Goal: Entertainment & Leisure: Browse casually

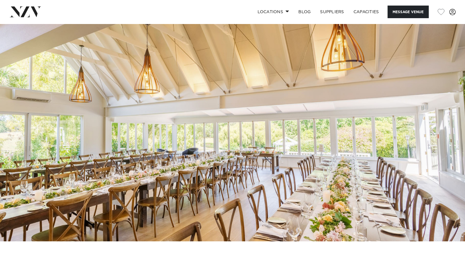
click at [217, 99] on img at bounding box center [232, 133] width 465 height 218
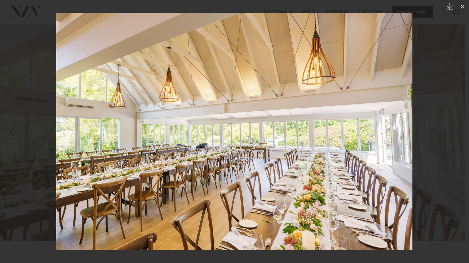
click at [443, 64] on div at bounding box center [234, 131] width 469 height 263
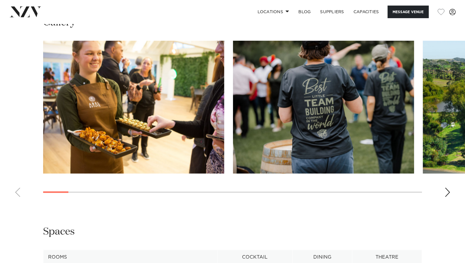
scroll to position [539, 0]
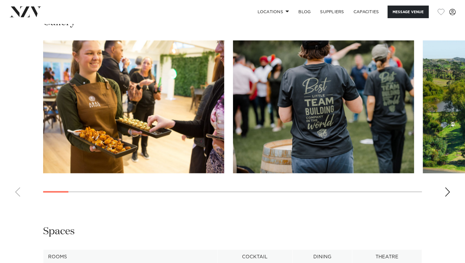
click at [444, 194] on swiper-container at bounding box center [232, 120] width 465 height 161
click at [448, 194] on div "Next slide" at bounding box center [447, 191] width 6 height 9
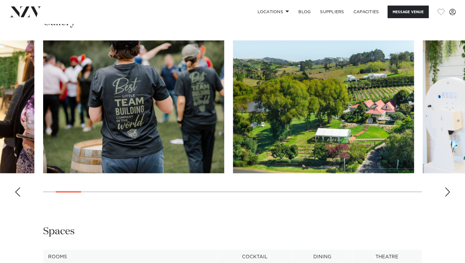
click at [448, 194] on div "Next slide" at bounding box center [447, 191] width 6 height 9
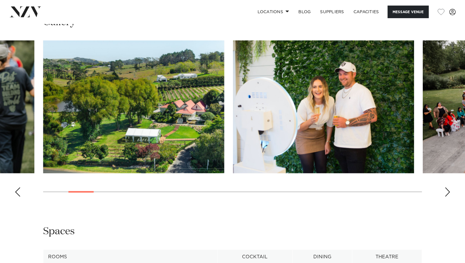
click at [448, 194] on div "Next slide" at bounding box center [447, 191] width 6 height 9
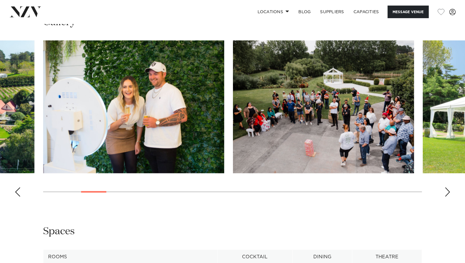
click at [448, 194] on div "Next slide" at bounding box center [447, 191] width 6 height 9
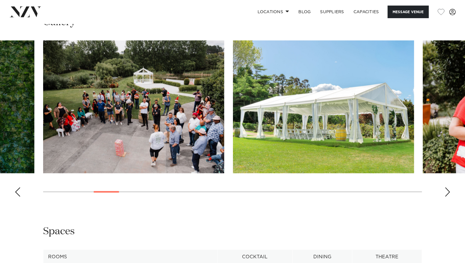
click at [448, 194] on div "Next slide" at bounding box center [447, 191] width 6 height 9
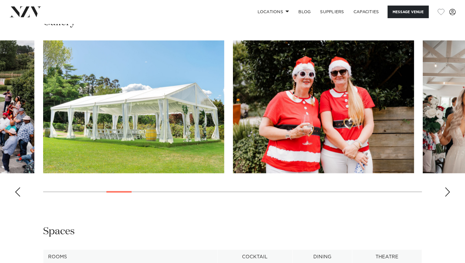
click at [448, 194] on div "Next slide" at bounding box center [447, 191] width 6 height 9
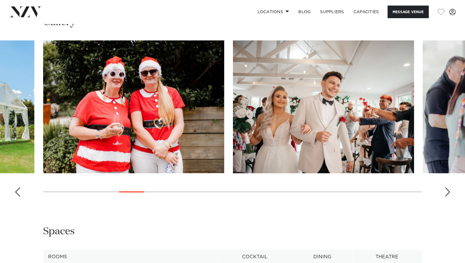
click at [448, 194] on div "Next slide" at bounding box center [447, 191] width 6 height 9
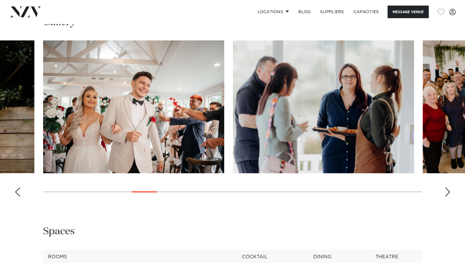
click at [448, 194] on div "Next slide" at bounding box center [447, 191] width 6 height 9
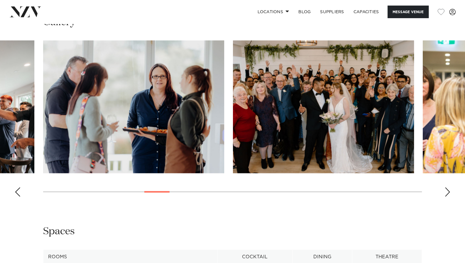
click at [448, 194] on div "Next slide" at bounding box center [447, 191] width 6 height 9
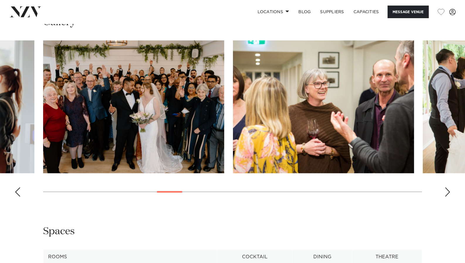
click at [448, 194] on div "Next slide" at bounding box center [447, 191] width 6 height 9
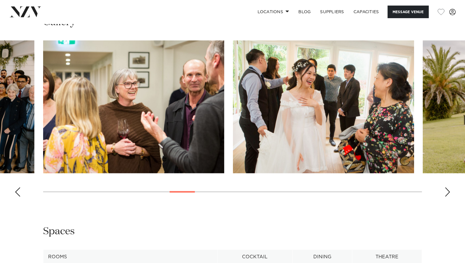
click at [448, 194] on div "Next slide" at bounding box center [447, 191] width 6 height 9
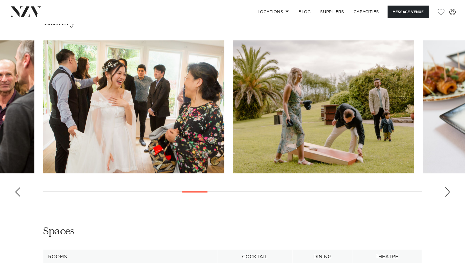
click at [448, 194] on div "Next slide" at bounding box center [447, 191] width 6 height 9
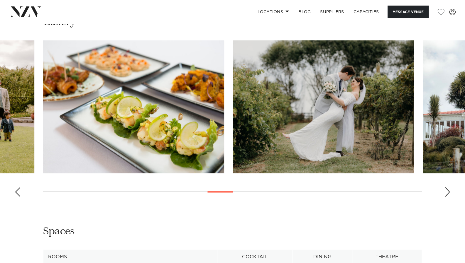
click at [448, 194] on div "Next slide" at bounding box center [447, 191] width 6 height 9
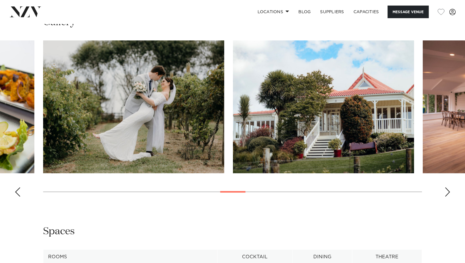
click at [448, 194] on div "Next slide" at bounding box center [447, 191] width 6 height 9
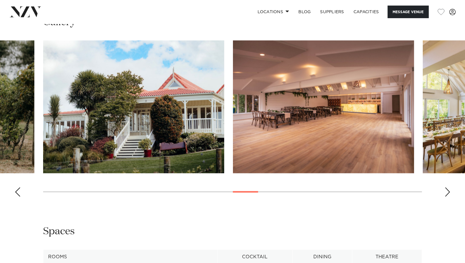
click at [448, 194] on div "Next slide" at bounding box center [447, 191] width 6 height 9
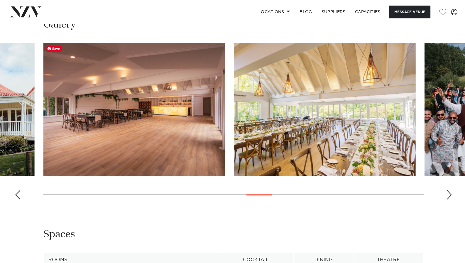
scroll to position [537, 0]
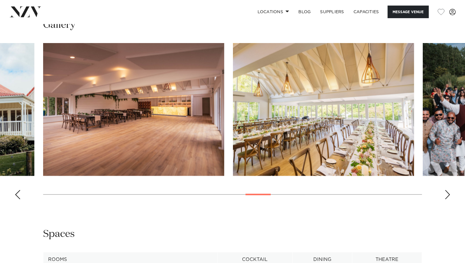
click at [445, 191] on div "Next slide" at bounding box center [447, 194] width 6 height 9
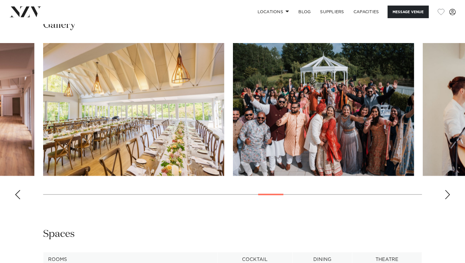
click at [445, 191] on div "Next slide" at bounding box center [447, 194] width 6 height 9
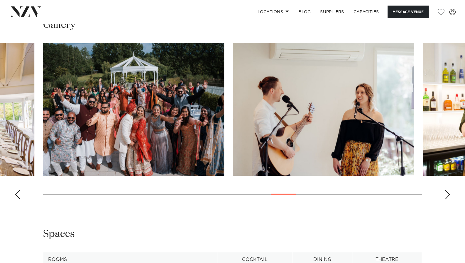
click at [445, 191] on div "Next slide" at bounding box center [447, 194] width 6 height 9
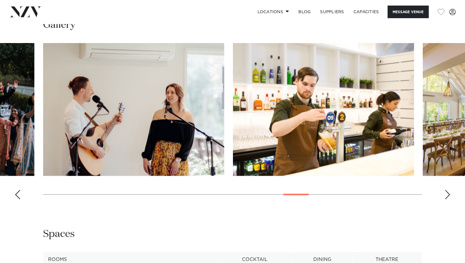
click at [445, 191] on div "Next slide" at bounding box center [447, 194] width 6 height 9
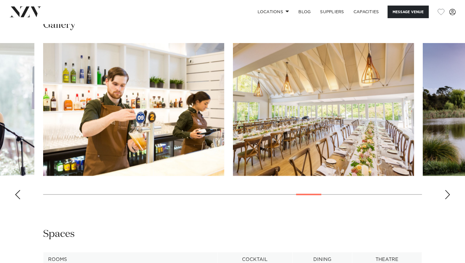
click at [445, 191] on div "Next slide" at bounding box center [447, 194] width 6 height 9
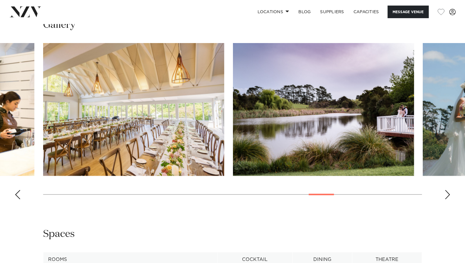
click at [445, 191] on div "Next slide" at bounding box center [447, 194] width 6 height 9
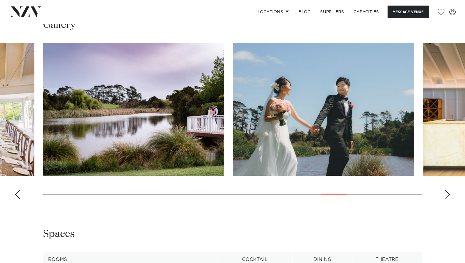
click at [448, 192] on div "Next slide" at bounding box center [447, 194] width 6 height 9
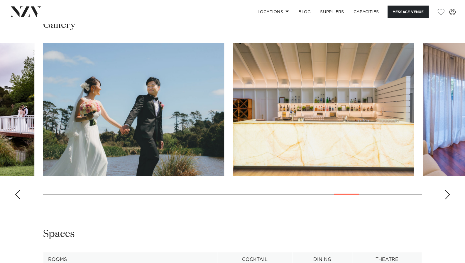
click at [447, 193] on div "Next slide" at bounding box center [447, 194] width 6 height 9
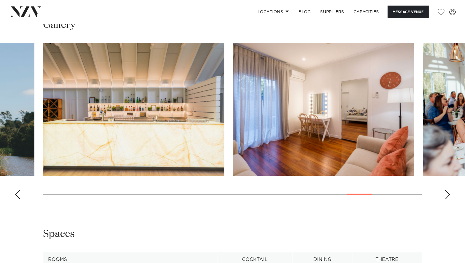
click at [447, 193] on div "Next slide" at bounding box center [447, 194] width 6 height 9
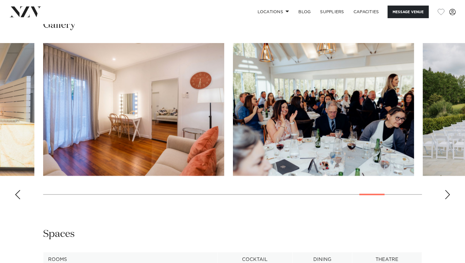
click at [447, 193] on div "Next slide" at bounding box center [447, 194] width 6 height 9
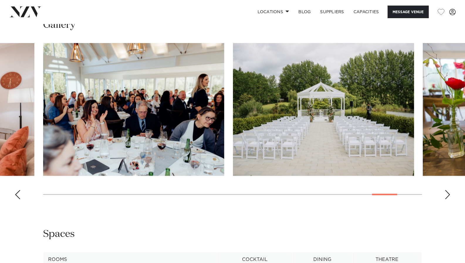
click at [446, 195] on div "Next slide" at bounding box center [447, 194] width 6 height 9
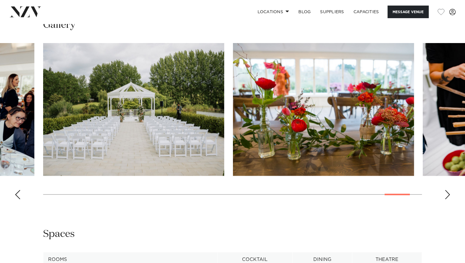
click at [446, 195] on div "Next slide" at bounding box center [447, 194] width 6 height 9
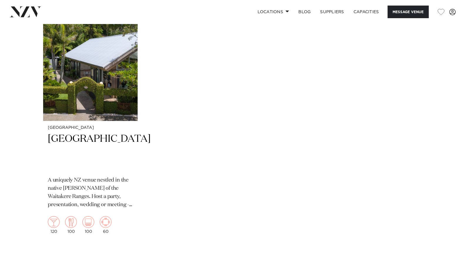
scroll to position [1150, 0]
